Goal: Find contact information: Find contact information

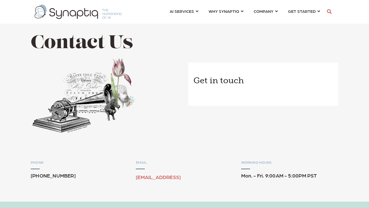
scroll to position [0, 2]
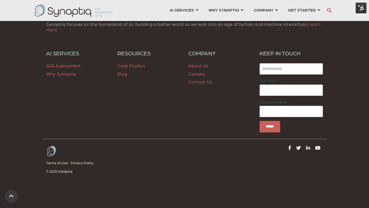
scroll to position [785, 0]
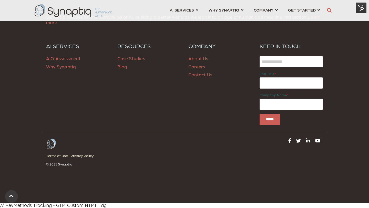
click at [198, 80] on div "COMPANY COMPANY About Us Careers Contact Us" at bounding box center [219, 83] width 71 height 83
click at [198, 78] on p "About Us Careers Contact Us" at bounding box center [219, 66] width 63 height 24
click at [197, 76] on link "Contact Us" at bounding box center [200, 74] width 24 height 5
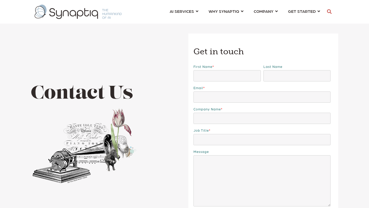
scroll to position [0, 2]
